Goal: Task Accomplishment & Management: Use online tool/utility

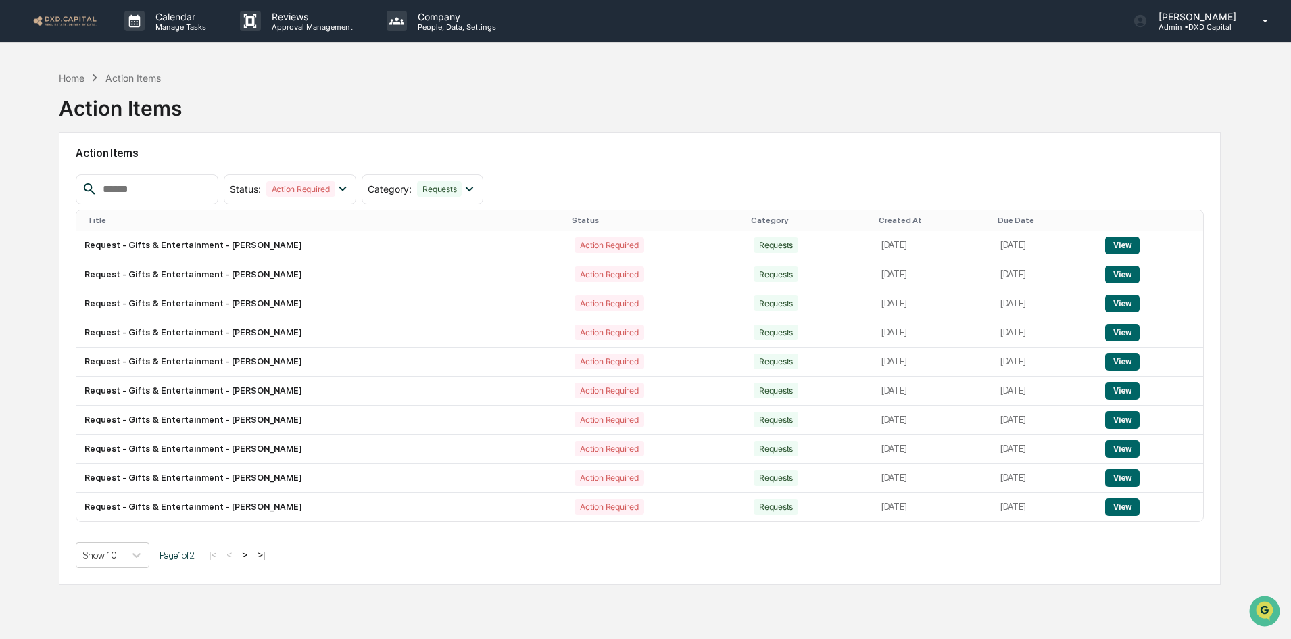
click at [61, 18] on img at bounding box center [64, 20] width 65 height 13
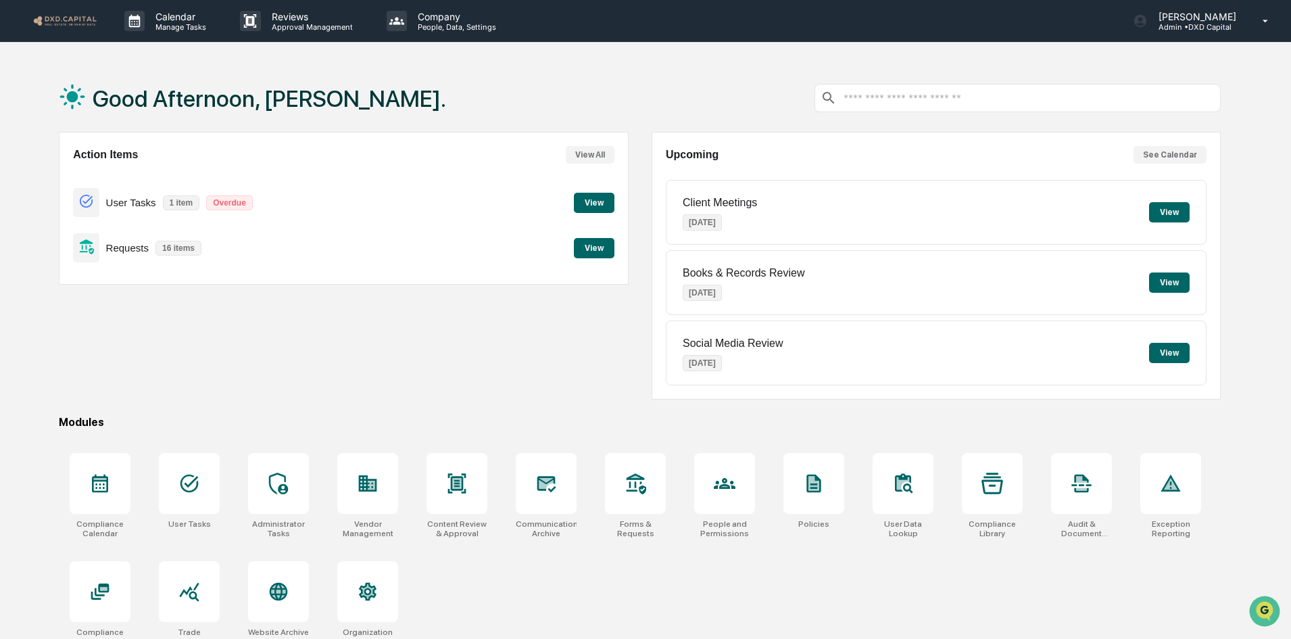
click at [582, 201] on button "View" at bounding box center [594, 203] width 41 height 20
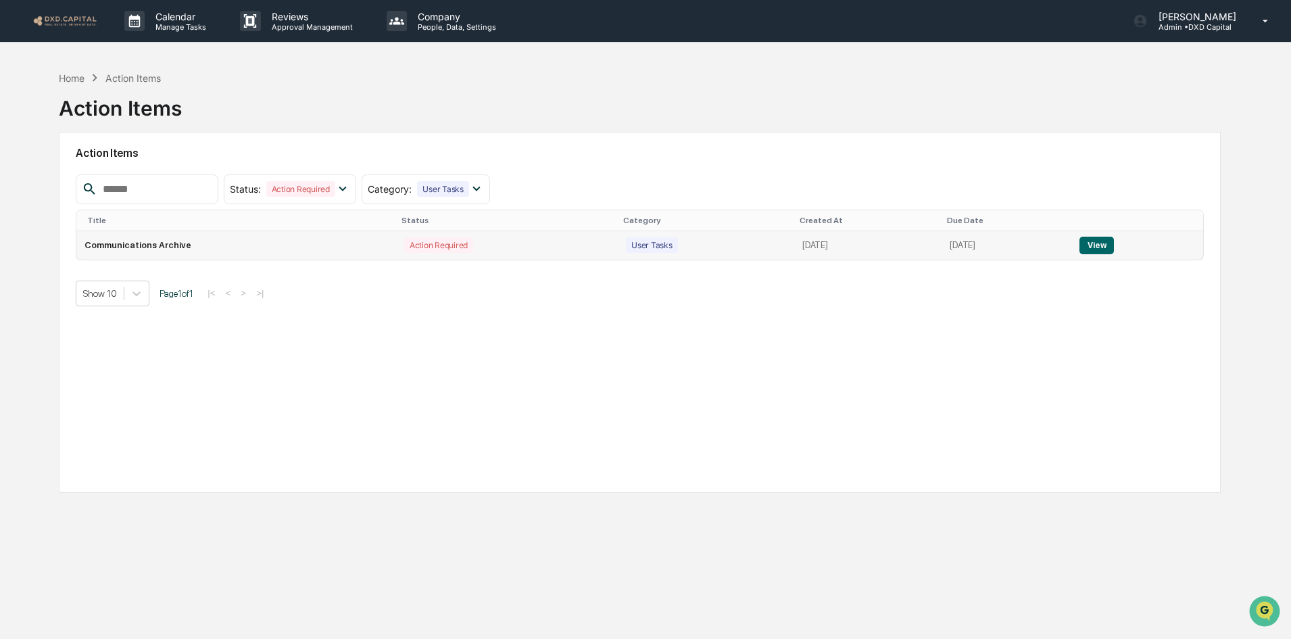
click at [1111, 237] on button "View" at bounding box center [1096, 245] width 34 height 18
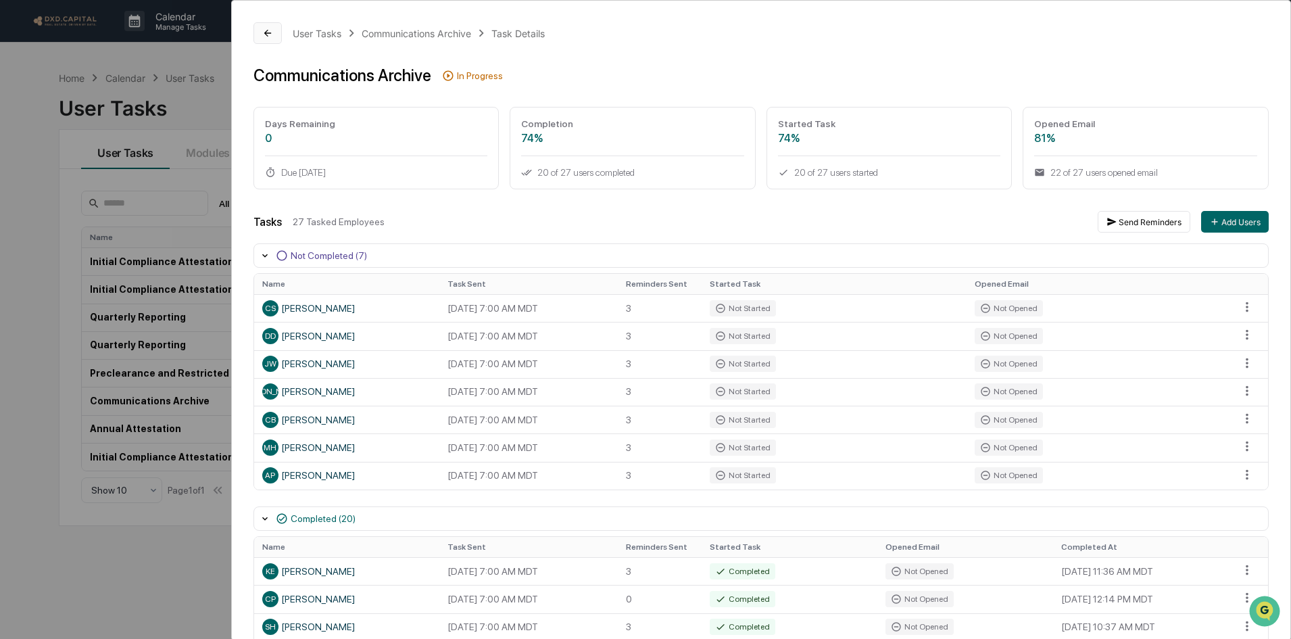
click at [270, 37] on icon at bounding box center [267, 33] width 11 height 11
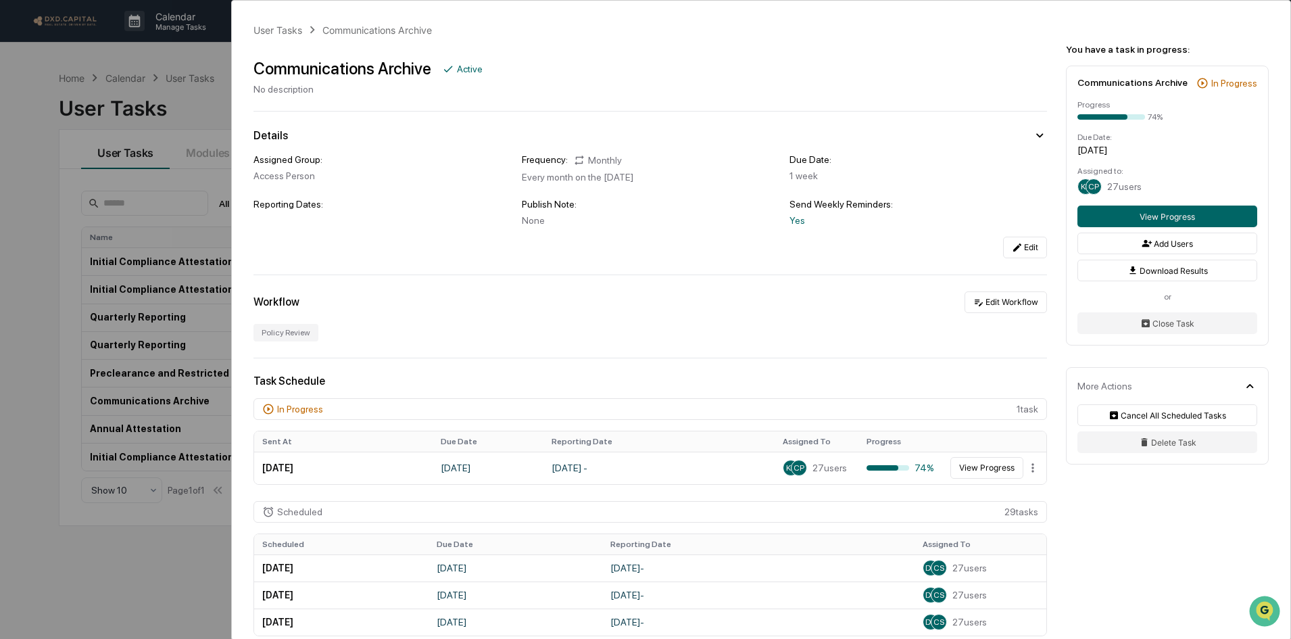
click at [138, 59] on div "User Tasks Communications Archive Communications Archive Active No description …" at bounding box center [645, 319] width 1291 height 639
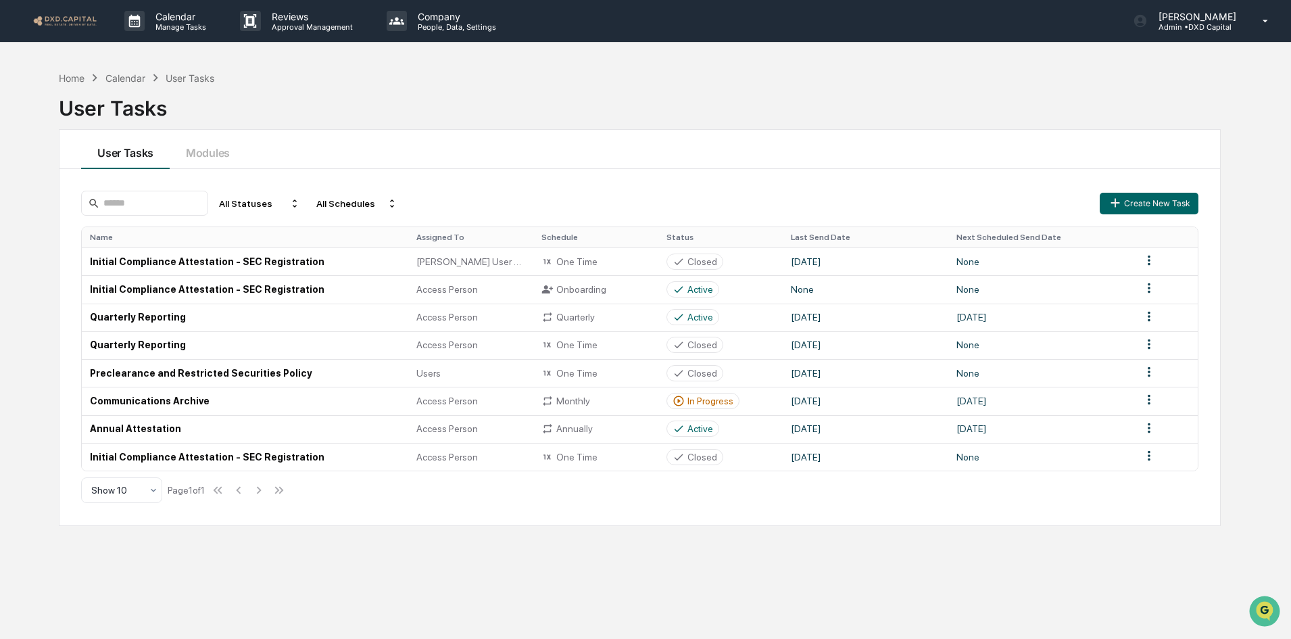
click at [69, 26] on img at bounding box center [64, 20] width 65 height 13
